Goal: Check status: Check status

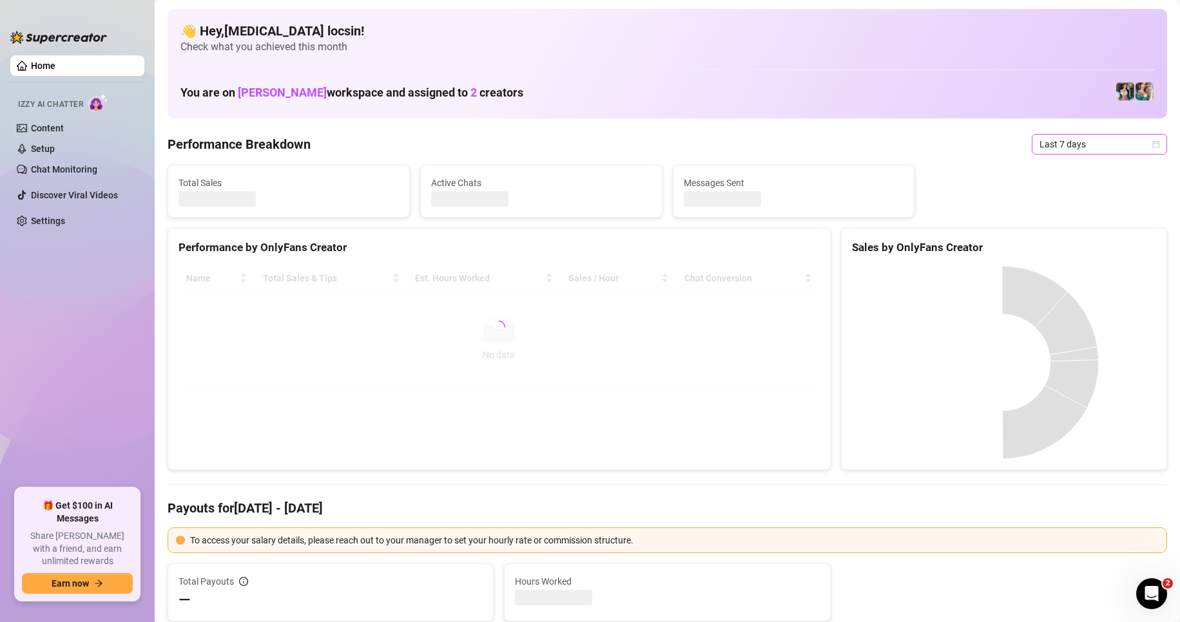
click at [1068, 148] on span "Last 7 days" at bounding box center [1099, 144] width 120 height 19
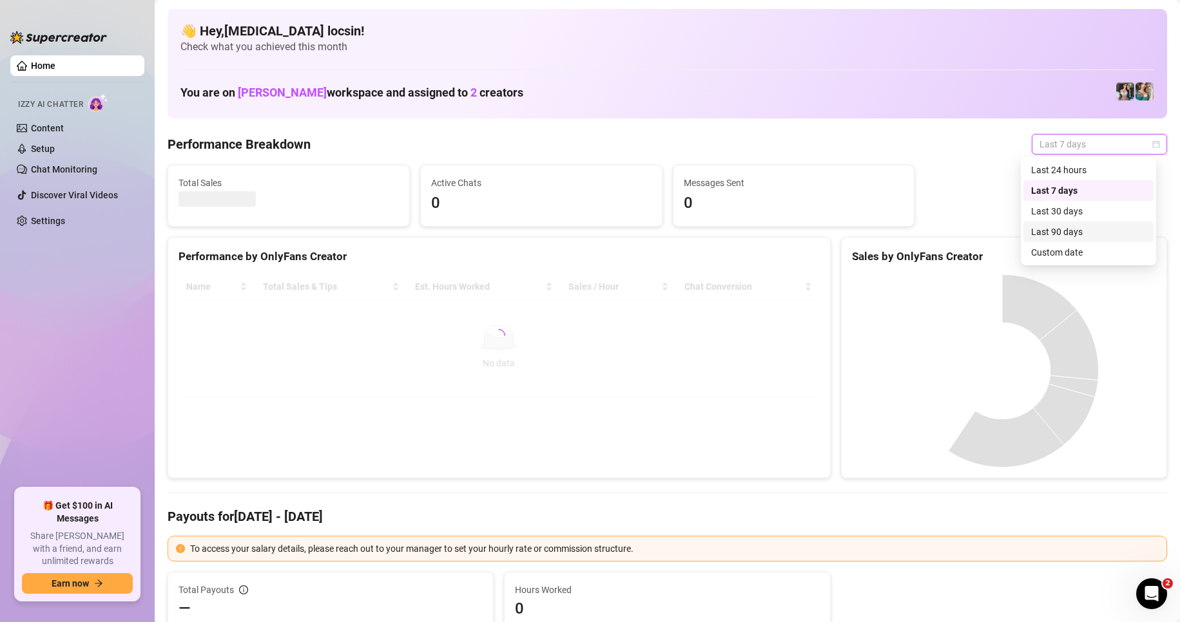
click at [1087, 257] on div "Custom date" at bounding box center [1088, 252] width 115 height 14
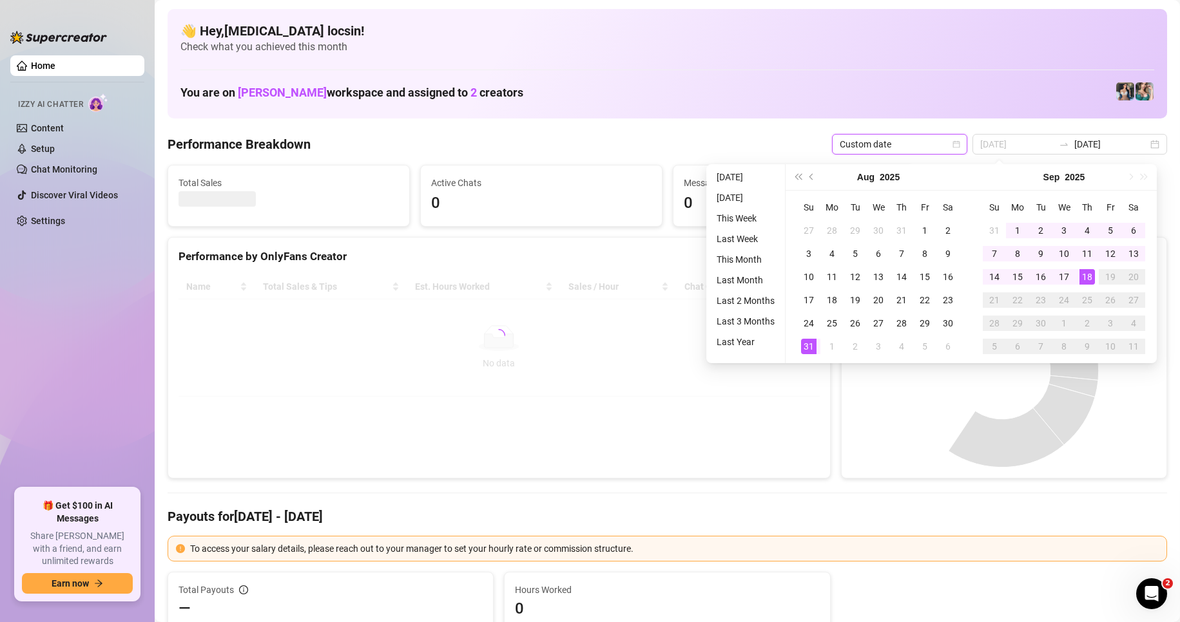
type input "2025-09-17"
type input "2025-09-11"
type input "2025-09-18"
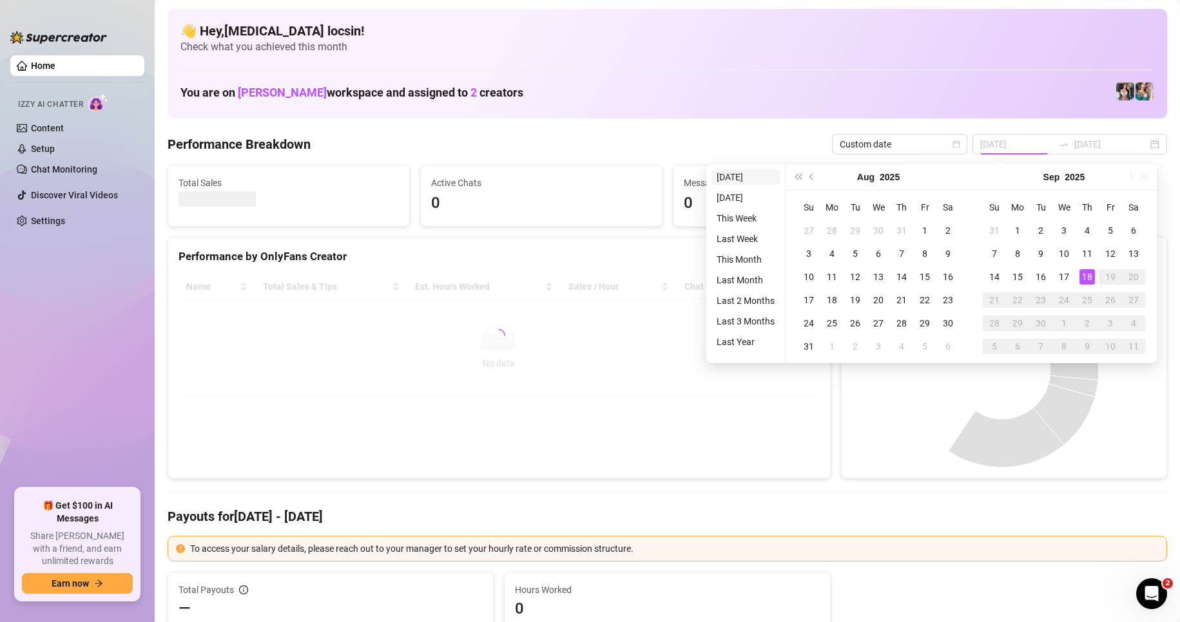
click at [734, 182] on li "Today" at bounding box center [745, 176] width 68 height 15
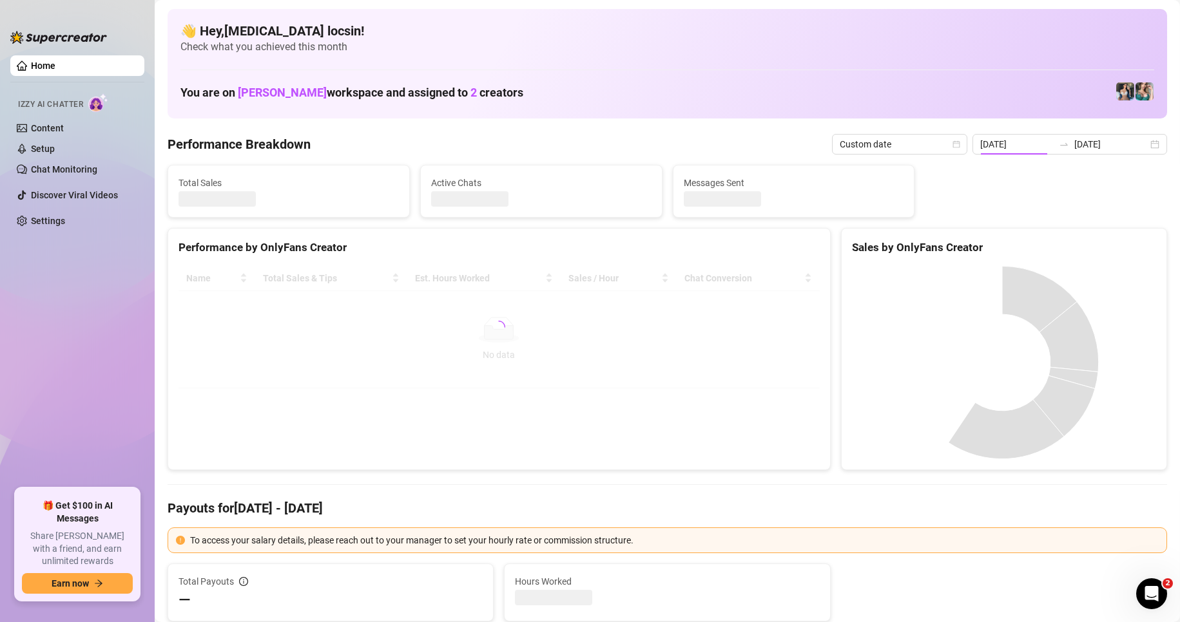
type input "2025-09-18"
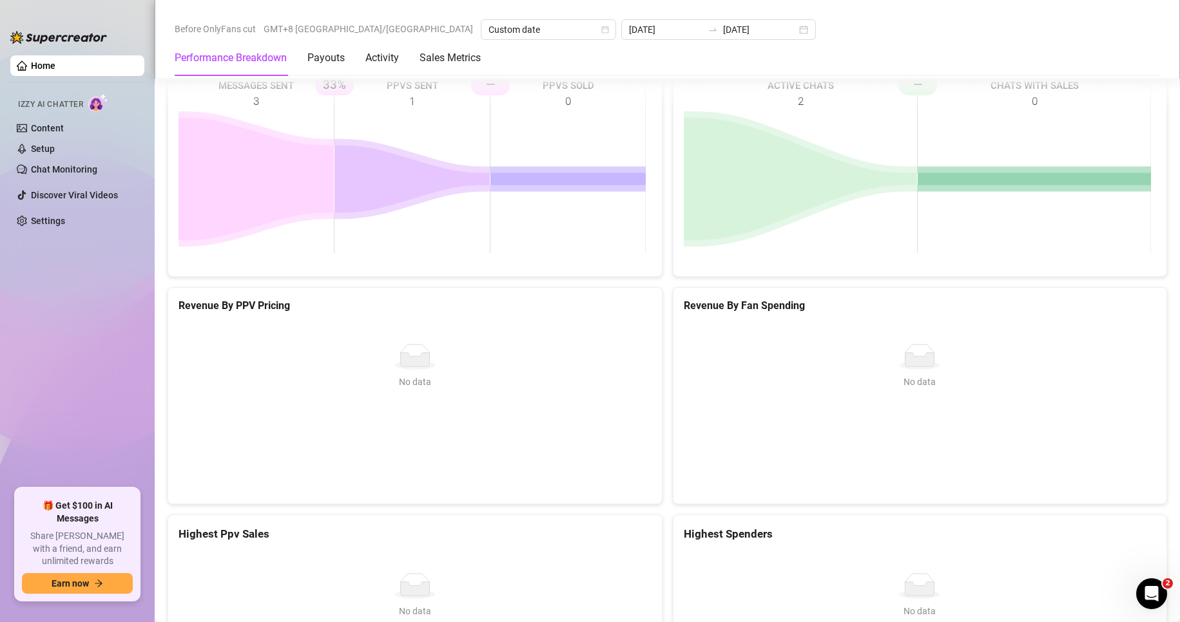
scroll to position [1486, 0]
